Goal: Transaction & Acquisition: Purchase product/service

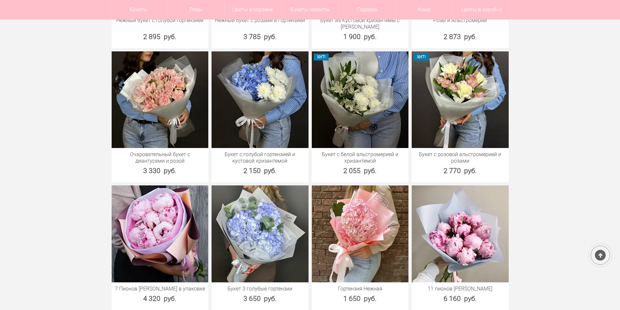
scroll to position [847, 0]
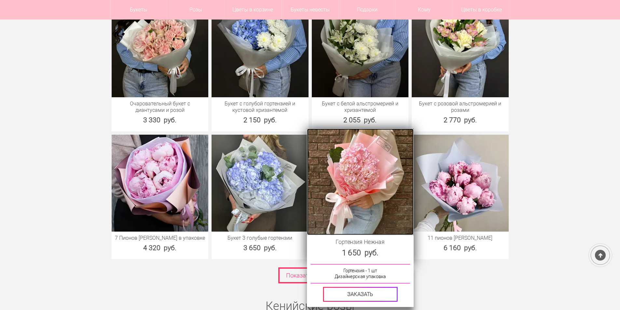
click at [346, 172] on img at bounding box center [360, 182] width 106 height 106
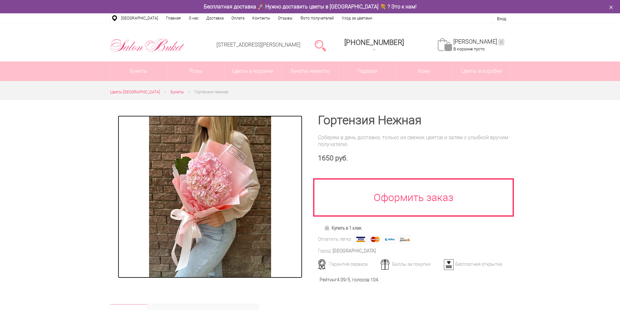
click at [192, 192] on img at bounding box center [210, 197] width 122 height 163
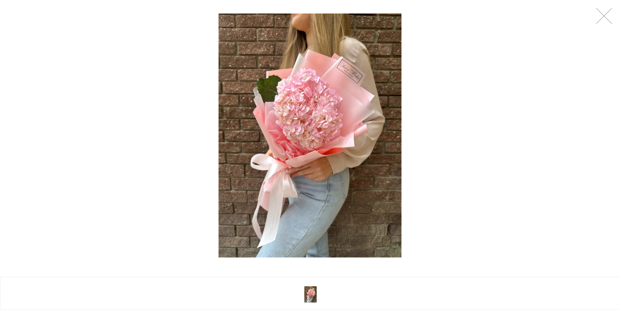
click at [610, 25] on div at bounding box center [310, 135] width 620 height 271
click at [608, 17] on link at bounding box center [604, 16] width 16 height 16
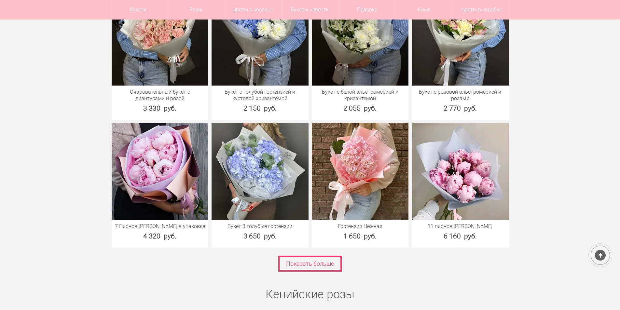
scroll to position [847, 0]
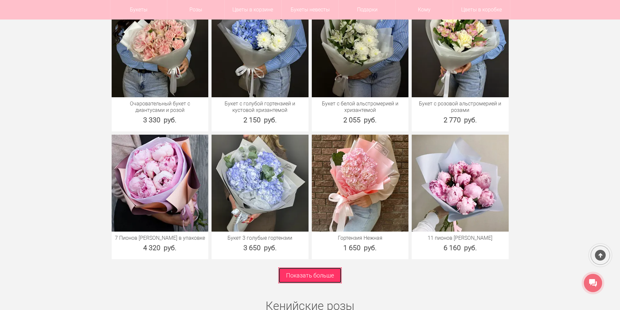
click at [310, 268] on link "Показать больше" at bounding box center [310, 276] width 64 height 16
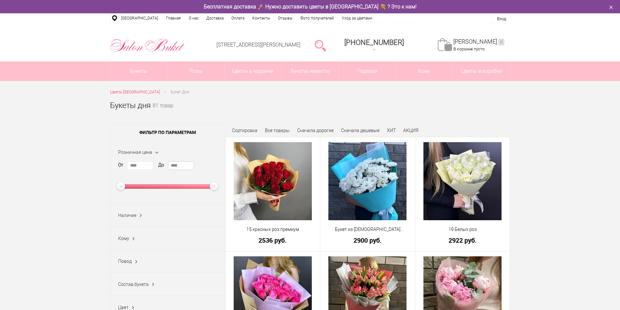
click at [190, 165] on input "****" at bounding box center [181, 166] width 26 height 8
type input "*"
type input "****"
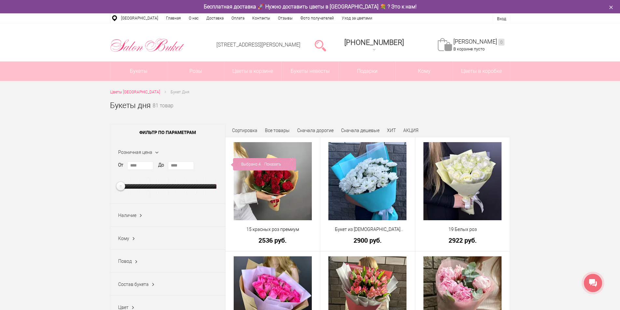
click at [258, 166] on div "Выбрано: 4 Показать" at bounding box center [263, 164] width 65 height 12
click at [275, 163] on link "Показать" at bounding box center [272, 164] width 17 height 12
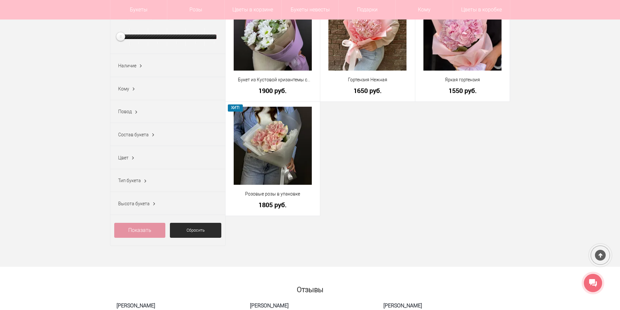
scroll to position [33, 0]
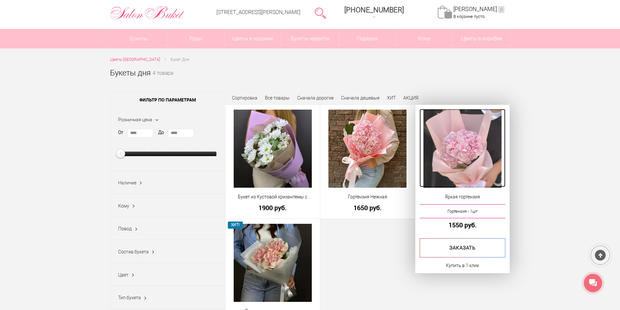
click at [472, 144] on img at bounding box center [463, 149] width 78 height 78
